Goal: Task Accomplishment & Management: Complete application form

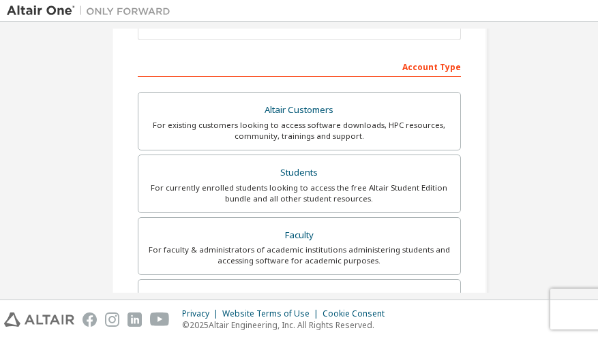
scroll to position [187, 0]
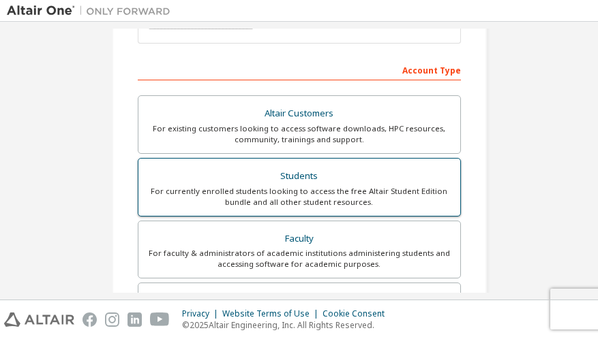
click at [309, 185] on div "Students" at bounding box center [299, 176] width 305 height 19
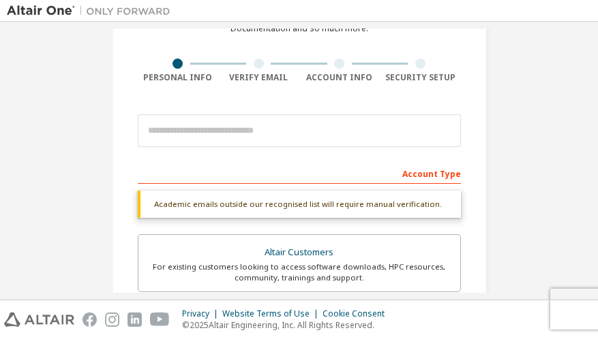
scroll to position [80, 0]
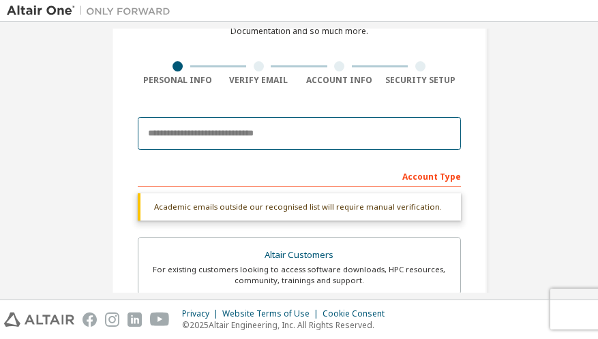
click at [211, 134] on input "email" at bounding box center [299, 133] width 323 height 33
type input "**********"
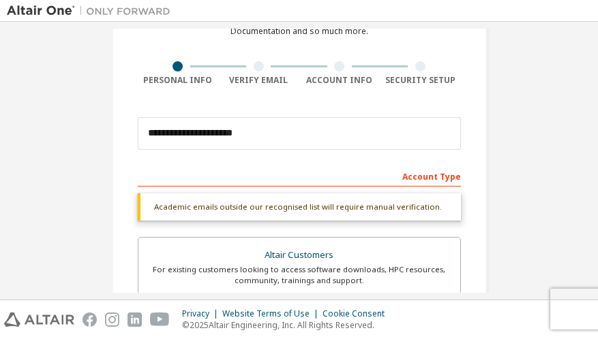
click at [118, 234] on div "**********" at bounding box center [299, 327] width 375 height 724
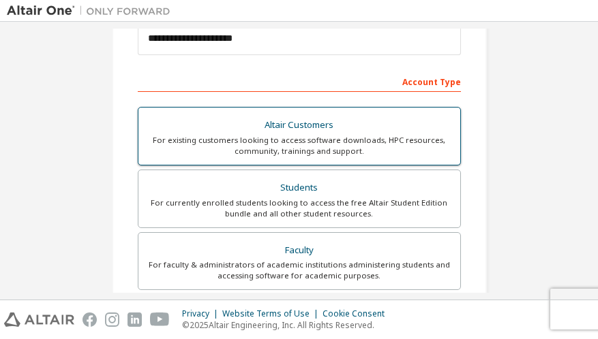
scroll to position [196, 0]
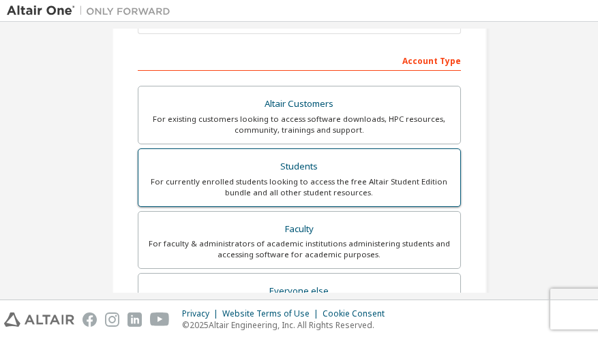
click at [303, 198] on label "Students For currently enrolled students looking to access the free Altair Stud…" at bounding box center [299, 178] width 323 height 59
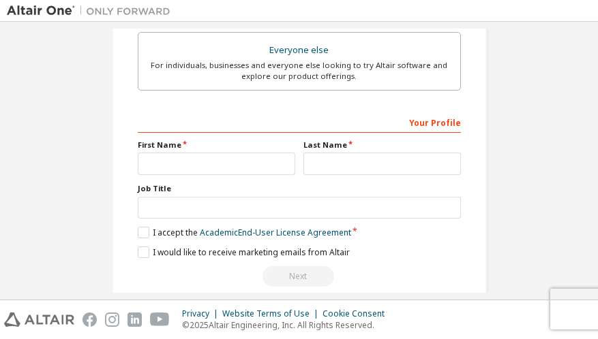
scroll to position [453, 0]
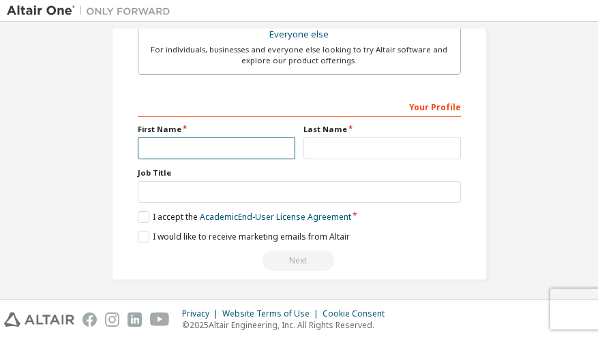
click at [235, 146] on input "text" at bounding box center [216, 148] width 157 height 22
type input "****"
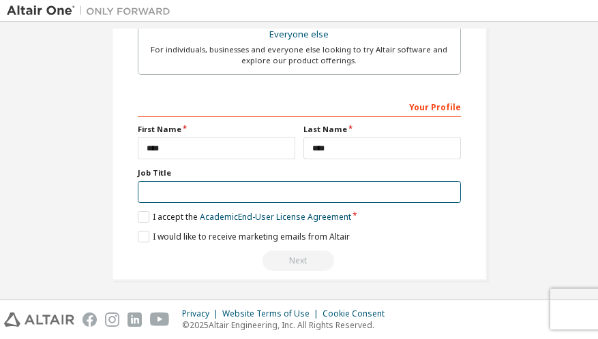
click at [241, 196] on input "text" at bounding box center [299, 192] width 323 height 22
type input "*******"
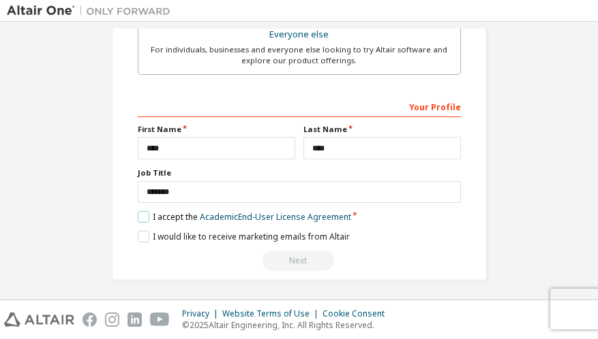
click at [144, 214] on label "I accept the Academic End-User License Agreement" at bounding box center [244, 217] width 213 height 12
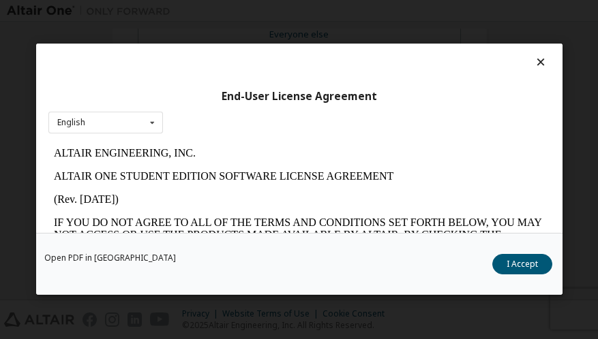
scroll to position [9, 0]
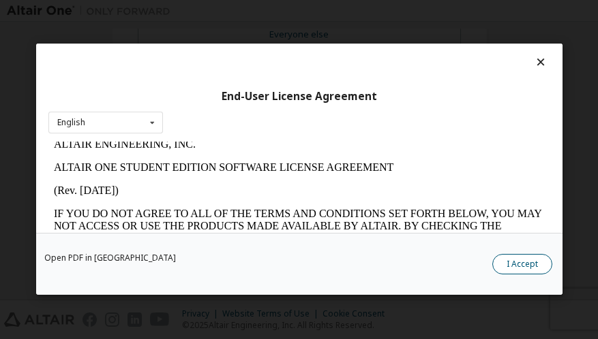
click at [497, 266] on button "I Accept" at bounding box center [521, 265] width 60 height 20
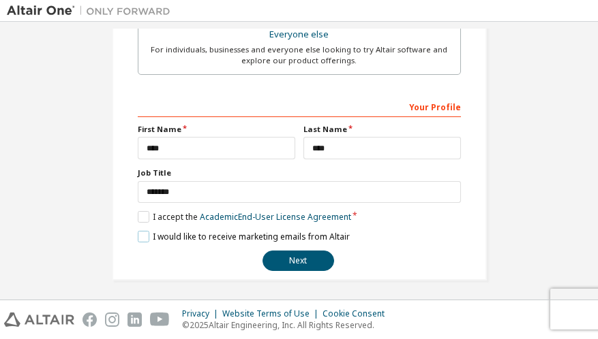
click at [140, 235] on label "I would like to receive marketing emails from Altair" at bounding box center [244, 237] width 212 height 12
click at [286, 262] on button "Next" at bounding box center [298, 261] width 72 height 20
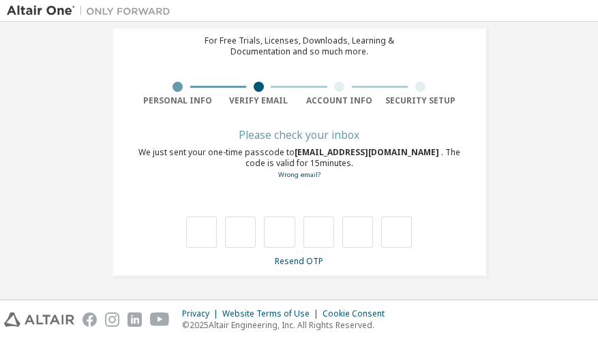
scroll to position [60, 0]
type input "*"
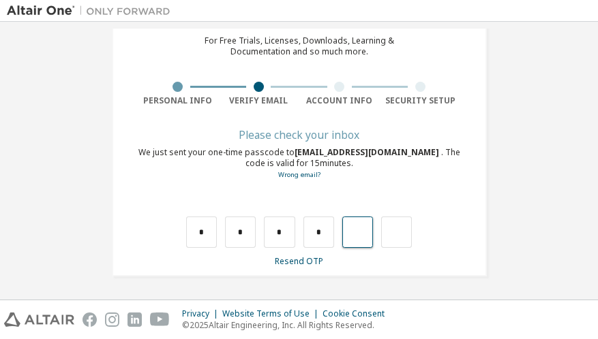
type input "*"
